Goal: Information Seeking & Learning: Learn about a topic

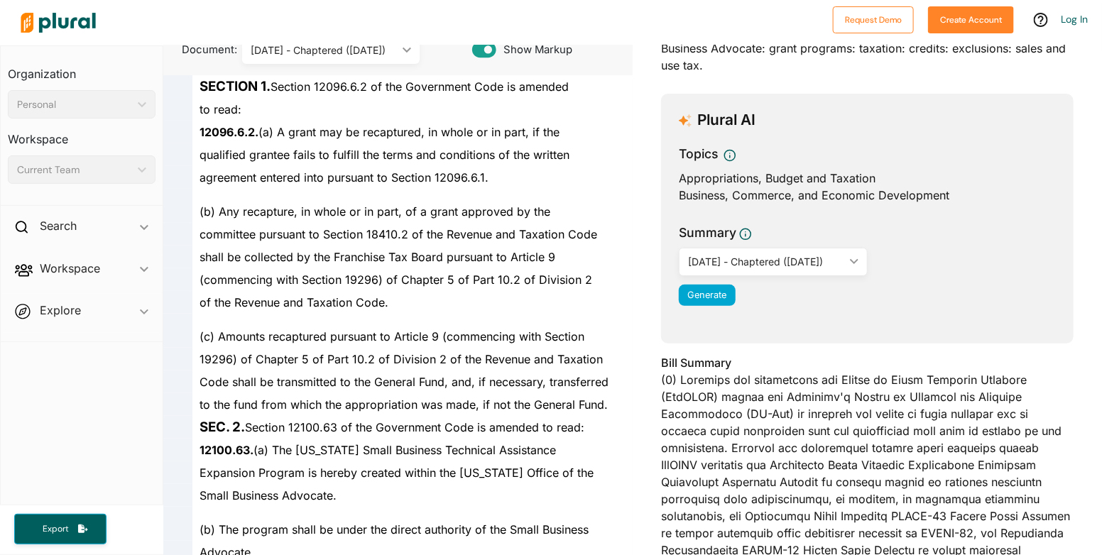
scroll to position [497, 0]
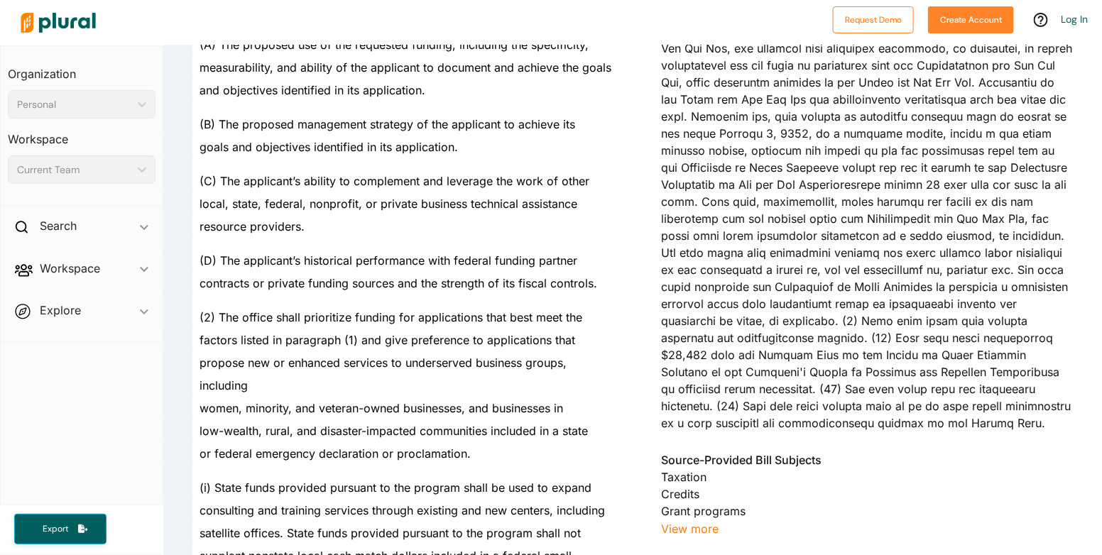
scroll to position [3266, 0]
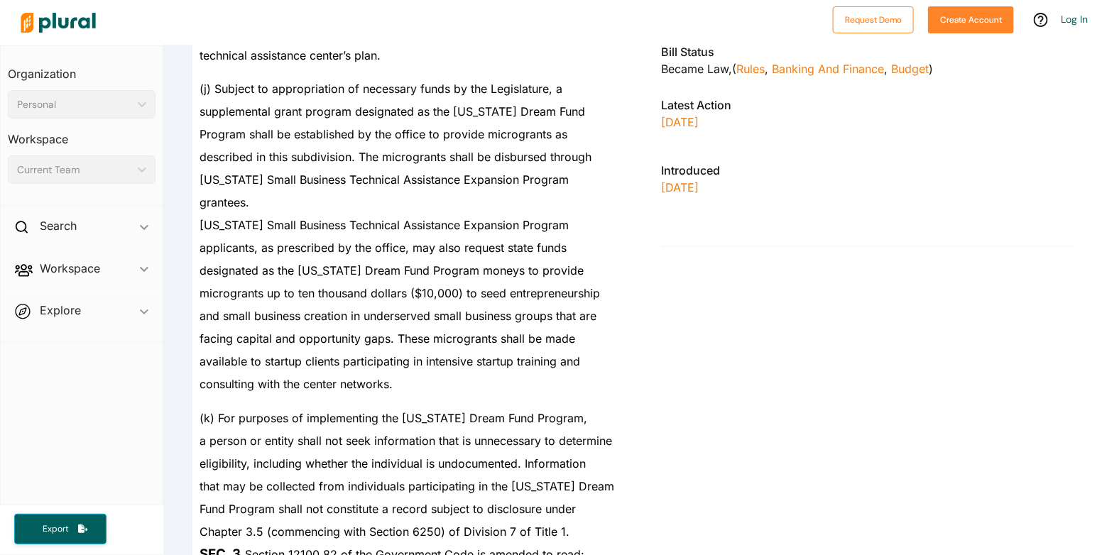
click at [168, 396] on div at bounding box center [175, 384] width 34 height 23
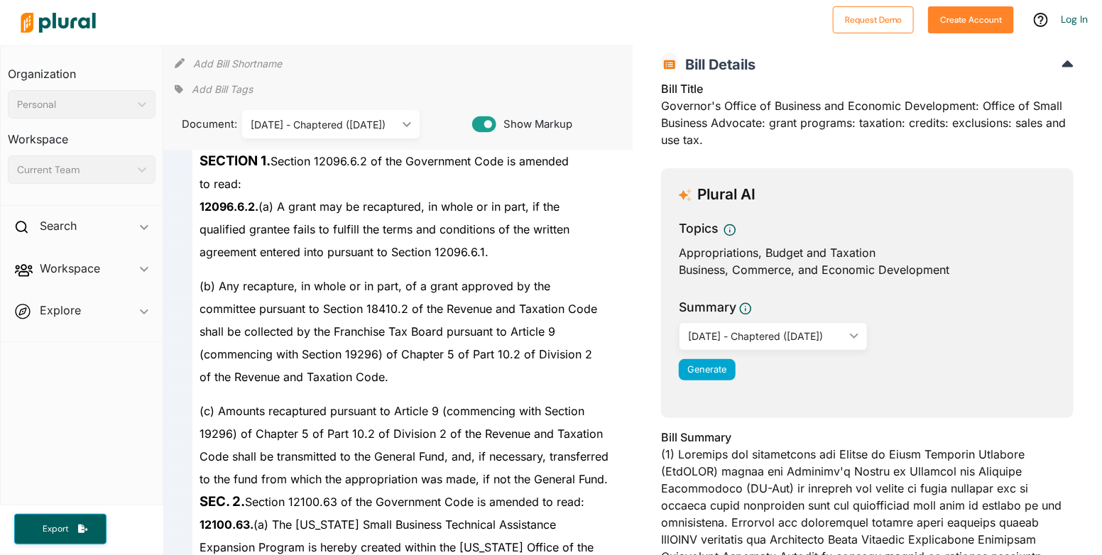
scroll to position [0, 0]
